Goal: Task Accomplishment & Management: Complete application form

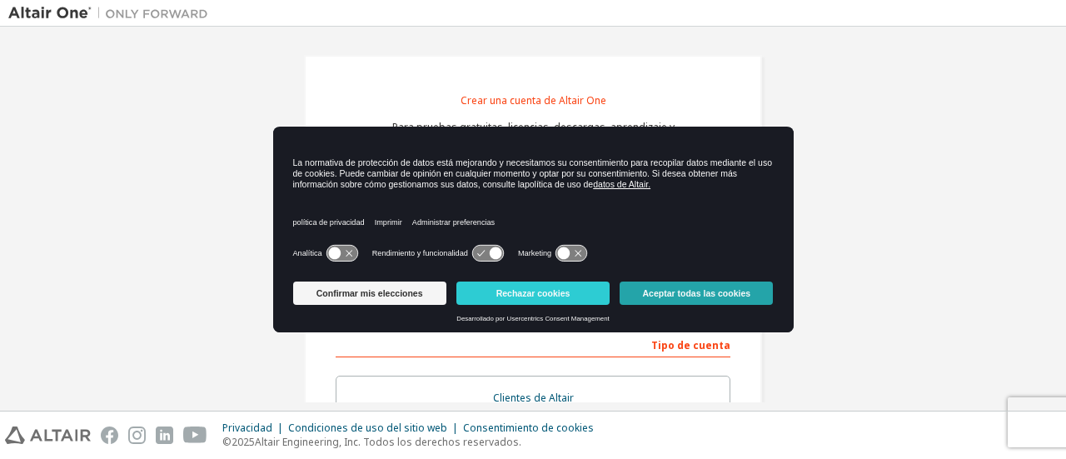
click at [653, 284] on button "Aceptar todas las cookies" at bounding box center [695, 292] width 153 height 23
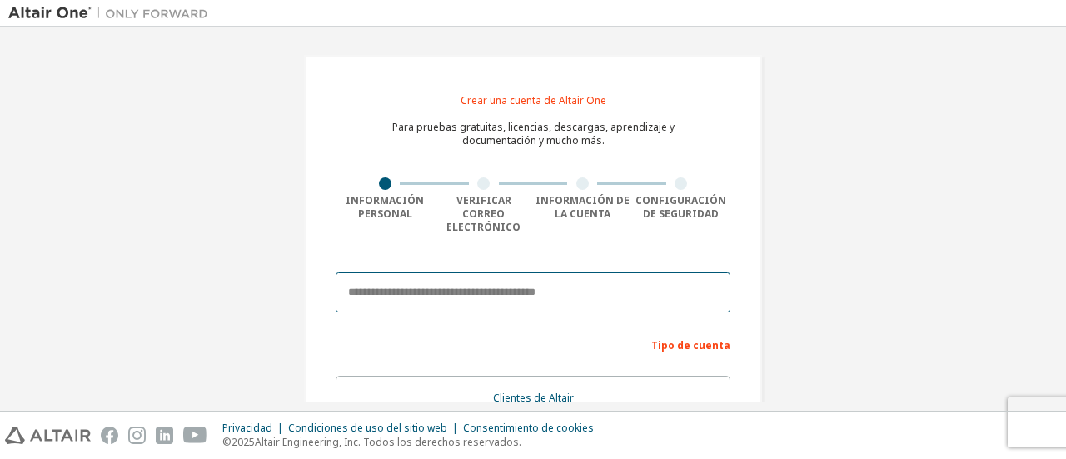
click at [551, 280] on input "email" at bounding box center [532, 292] width 395 height 40
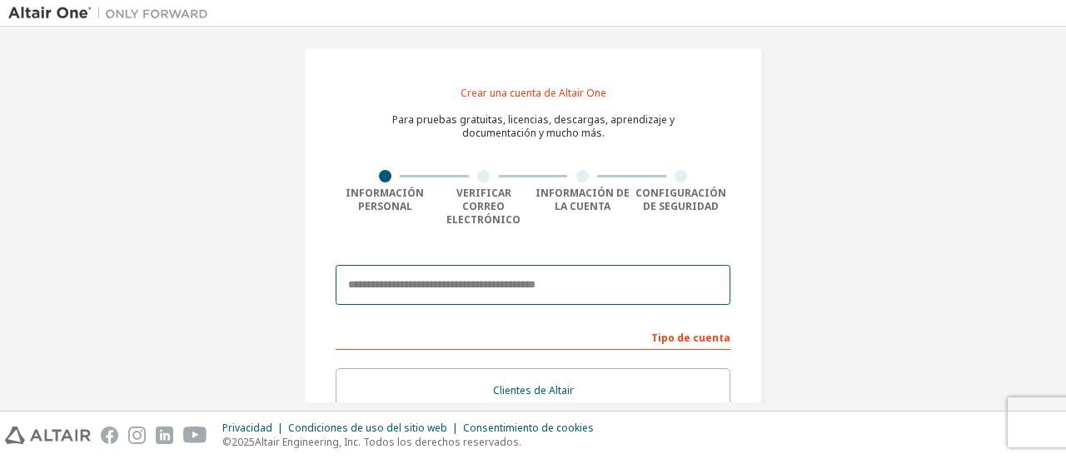
scroll to position [2, 0]
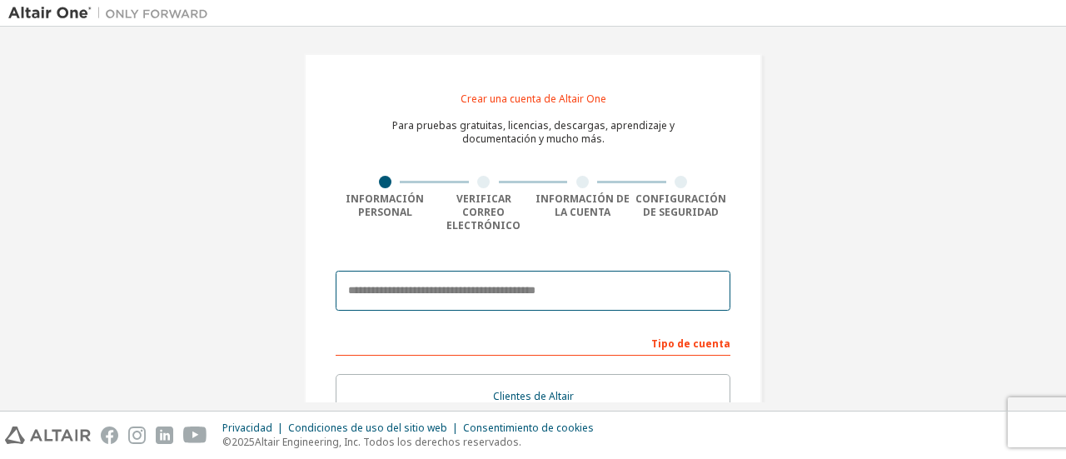
type input "**********"
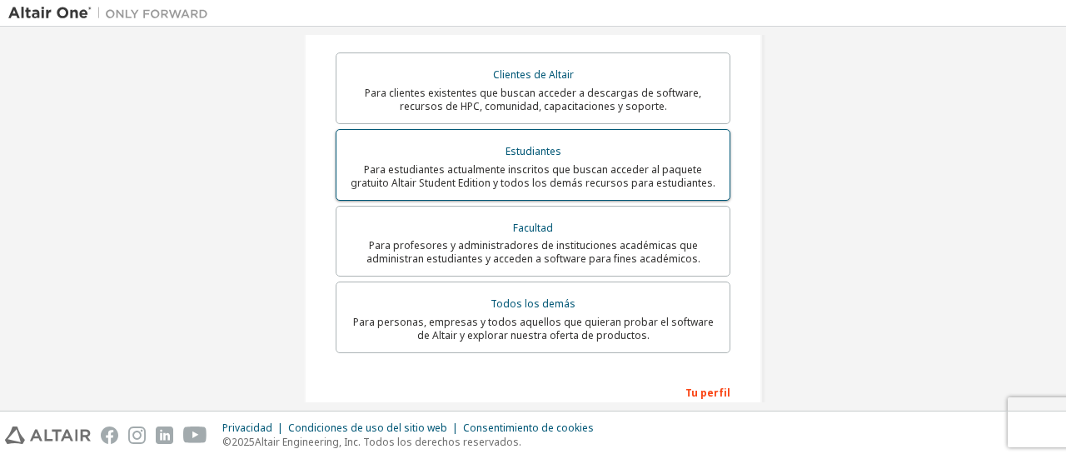
scroll to position [325, 0]
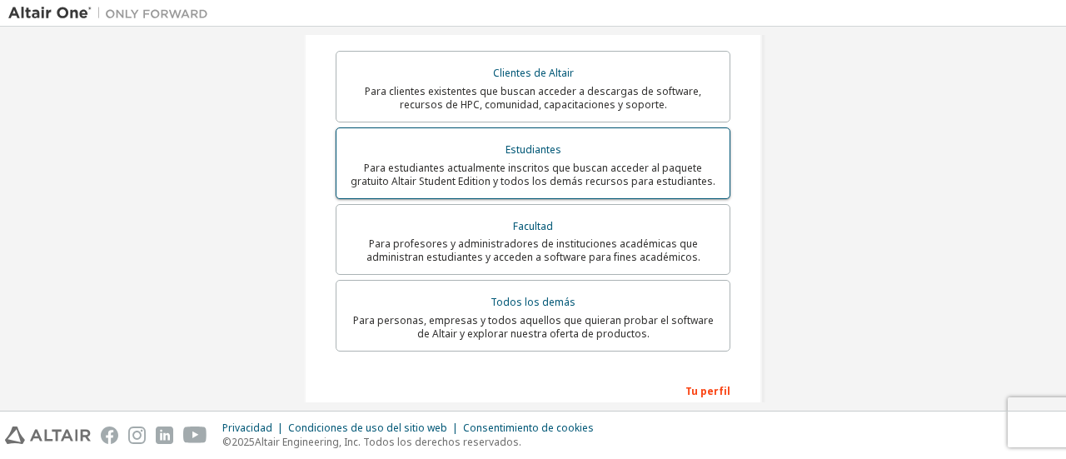
click at [624, 161] on font "Para estudiantes actualmente inscritos que buscan acceder al paquete gratuito A…" at bounding box center [532, 174] width 365 height 27
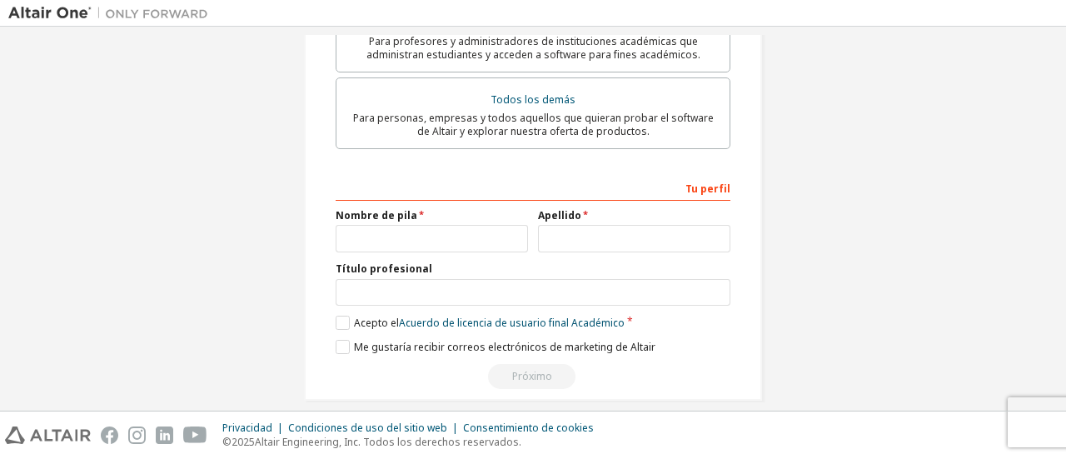
scroll to position [534, 0]
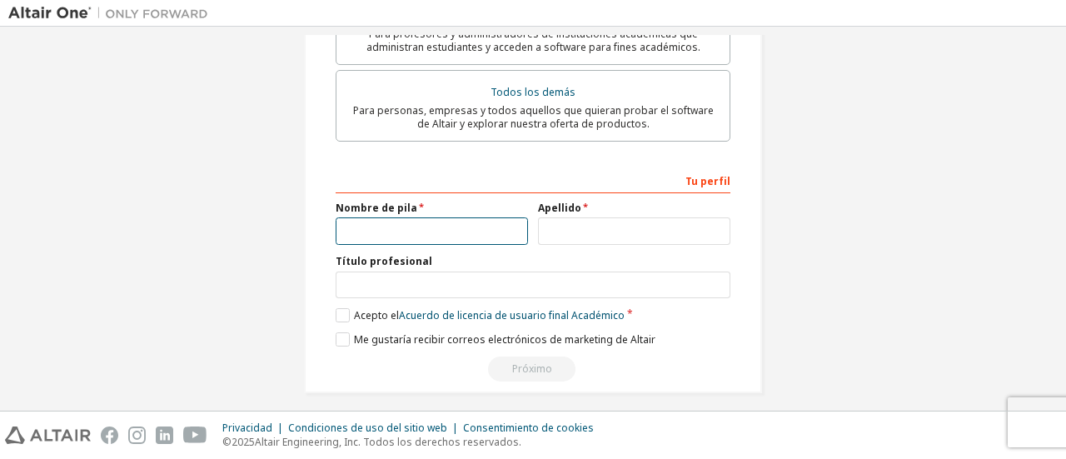
click at [440, 227] on input "text" at bounding box center [431, 230] width 192 height 27
type input "*****"
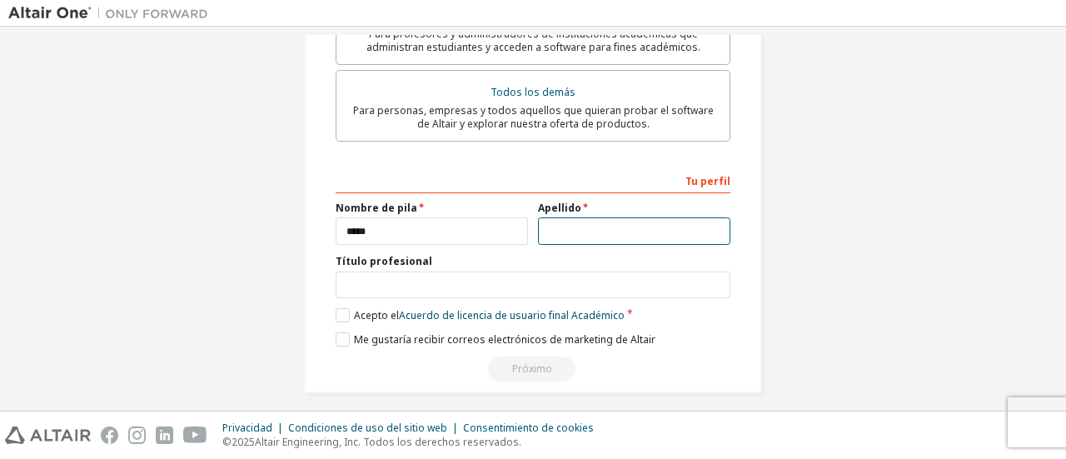
click at [569, 218] on input "text" at bounding box center [634, 230] width 192 height 27
type input "******"
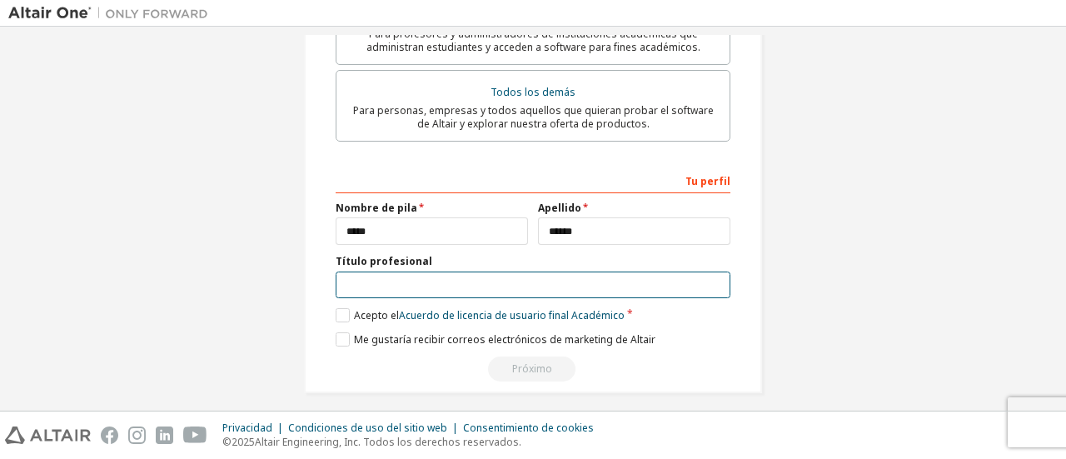
click at [463, 271] on input "text" at bounding box center [532, 284] width 395 height 27
type input "**********"
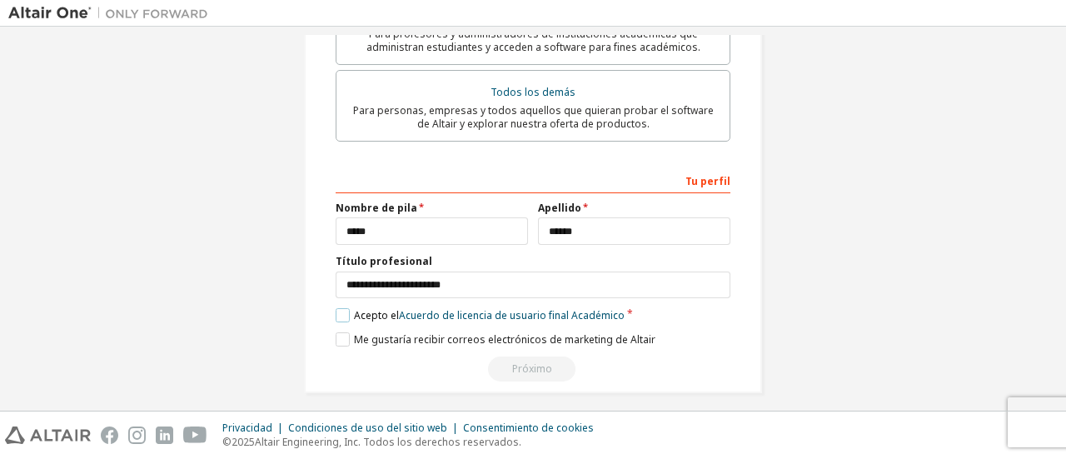
click at [337, 308] on label "Acepto el Acuerdo de licencia de usuario final Académico" at bounding box center [479, 315] width 289 height 14
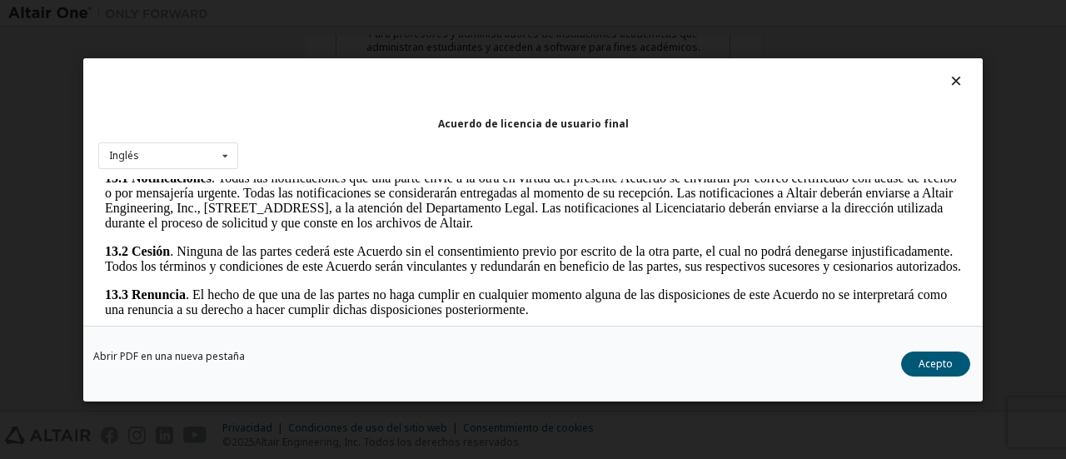
scroll to position [3050, 0]
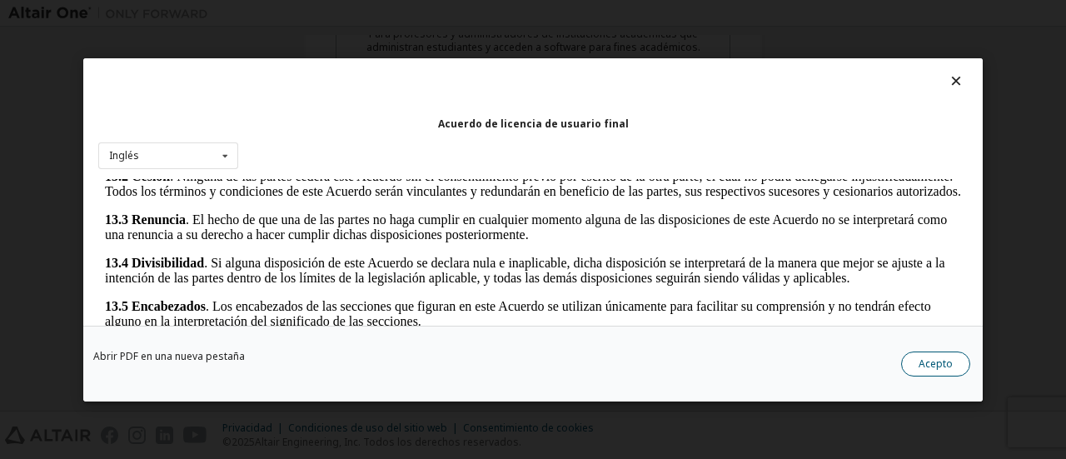
click at [923, 367] on font "Acepto" at bounding box center [935, 362] width 34 height 14
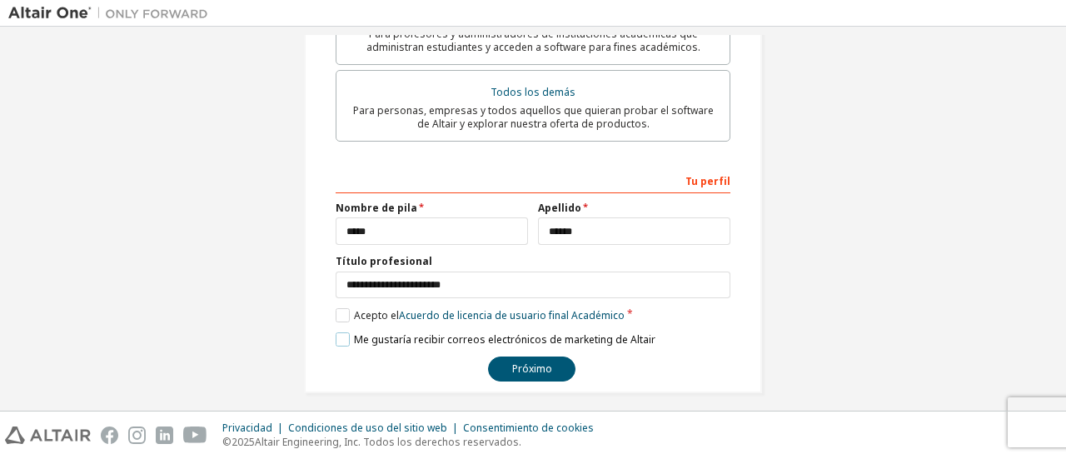
click at [347, 332] on label "Me gustaría recibir correos electrónicos de marketing de Altair" at bounding box center [495, 339] width 320 height 14
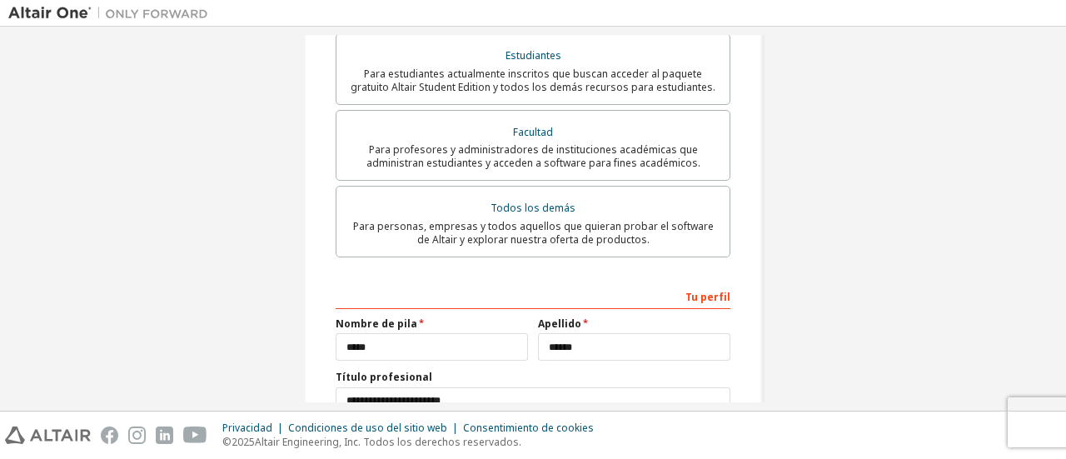
scroll to position [534, 0]
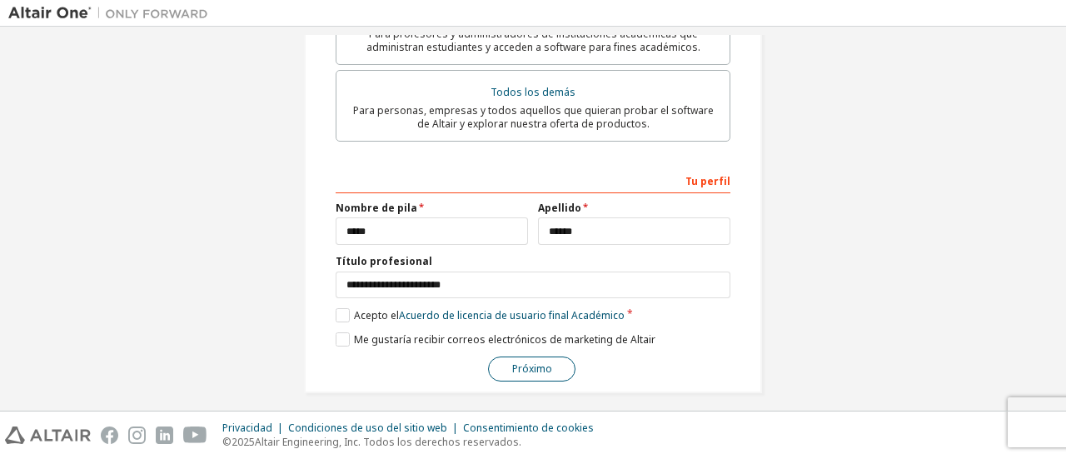
click at [537, 361] on font "Próximo" at bounding box center [532, 368] width 40 height 14
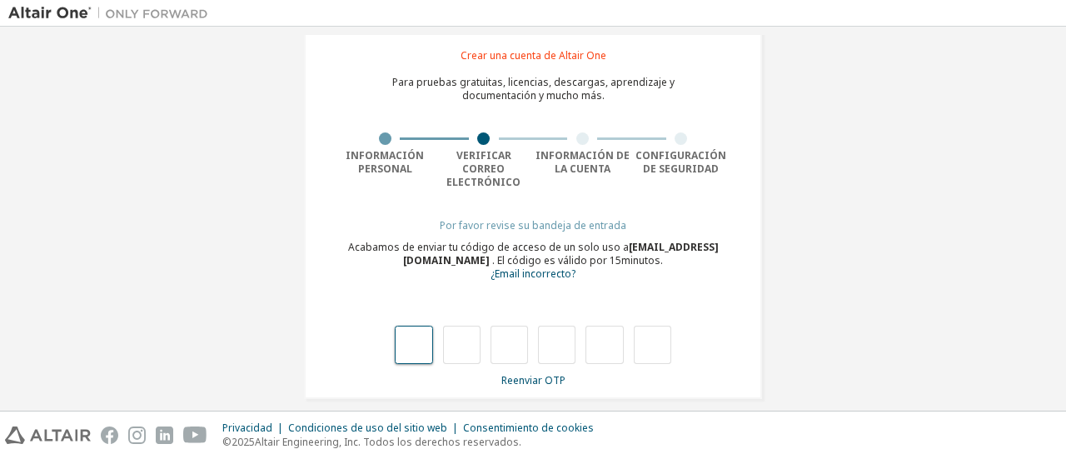
type input "*"
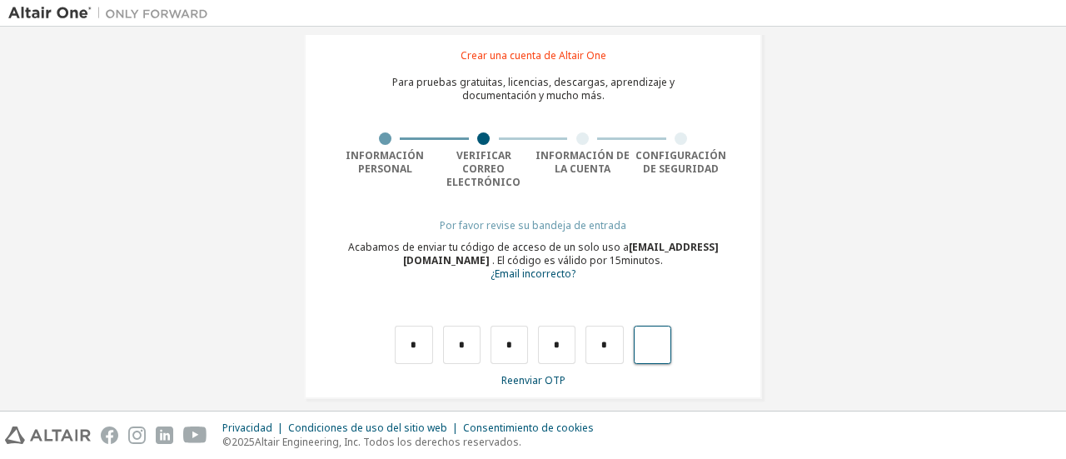
type input "*"
